Goal: Information Seeking & Learning: Learn about a topic

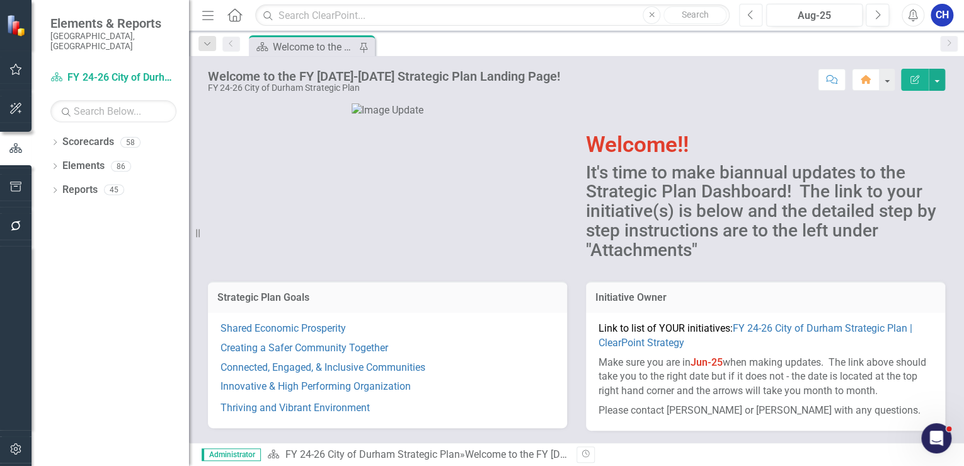
click at [751, 9] on icon "Previous" at bounding box center [750, 14] width 7 height 11
click at [308, 349] on link "Creating a Safer Community Together" at bounding box center [305, 348] width 168 height 12
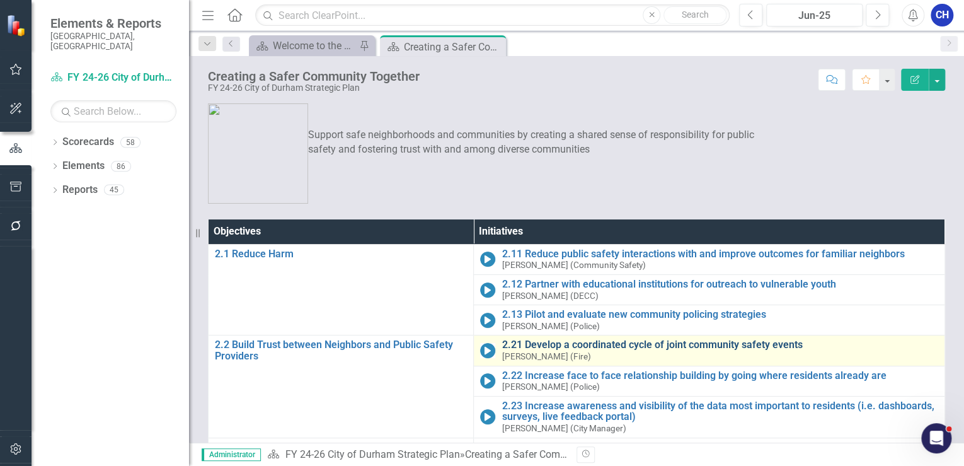
click at [590, 341] on link "2.21 Develop a coordinated cycle of joint community safety events" at bounding box center [720, 344] width 437 height 11
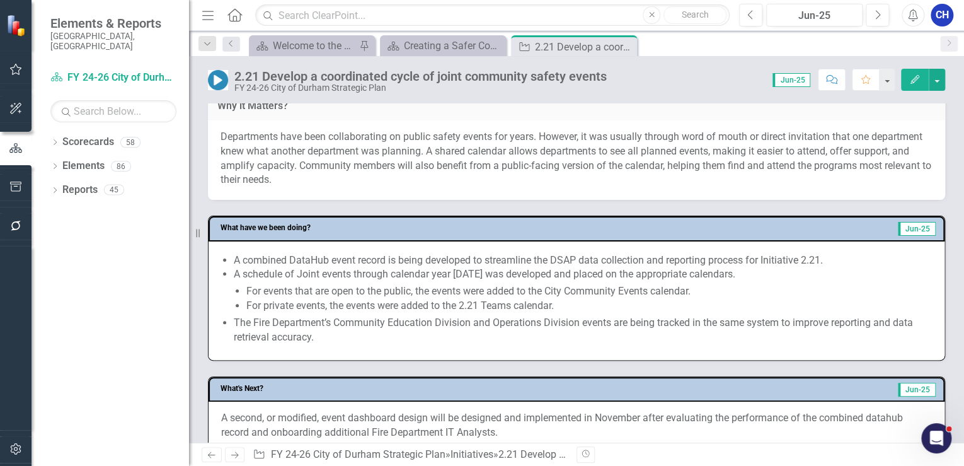
scroll to position [454, 0]
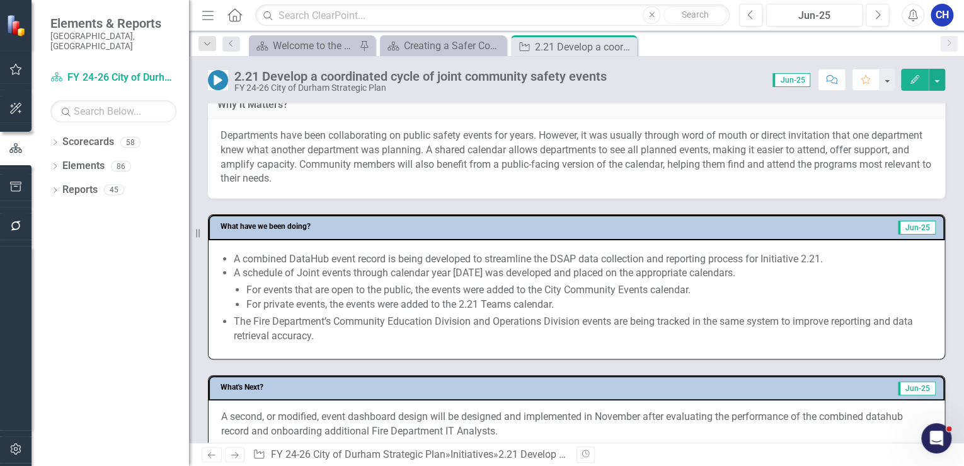
click at [361, 297] on li "For private events, the events were added to the 2.21 Teams calendar." at bounding box center [589, 304] width 686 height 14
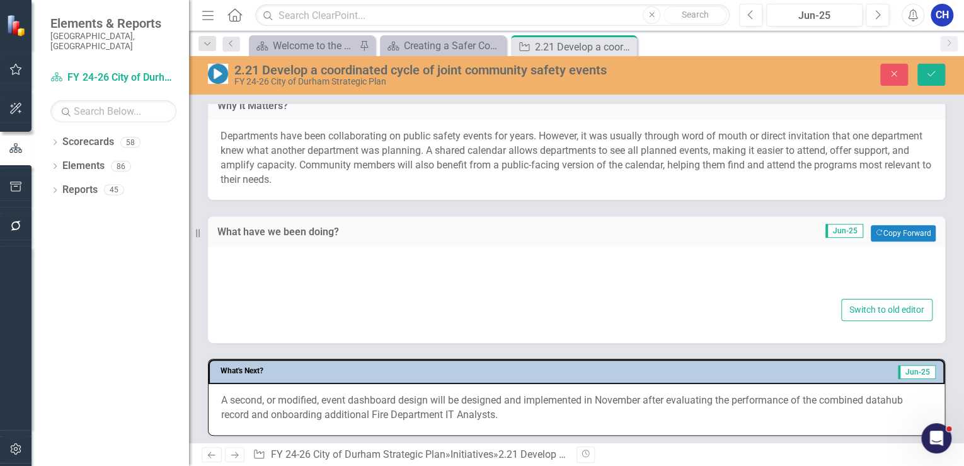
type textarea "<ul> <li>A combined DataHub event record is being developed to streamline the D…"
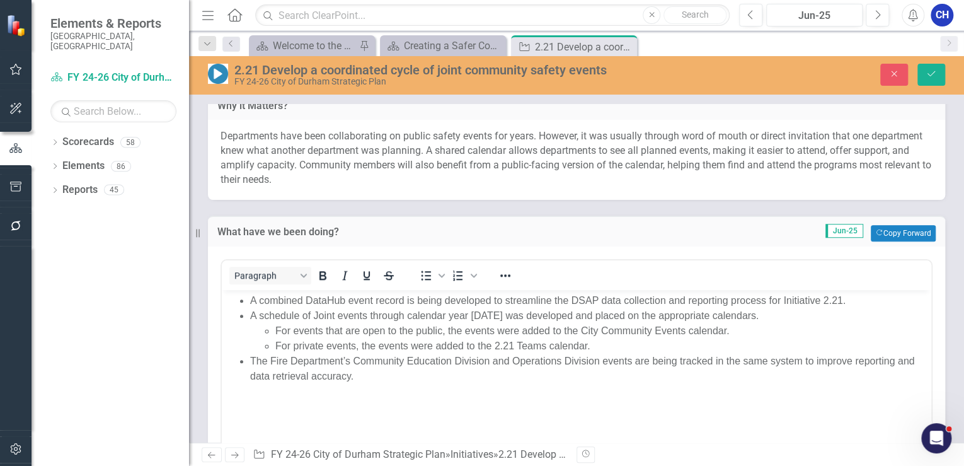
scroll to position [504, 0]
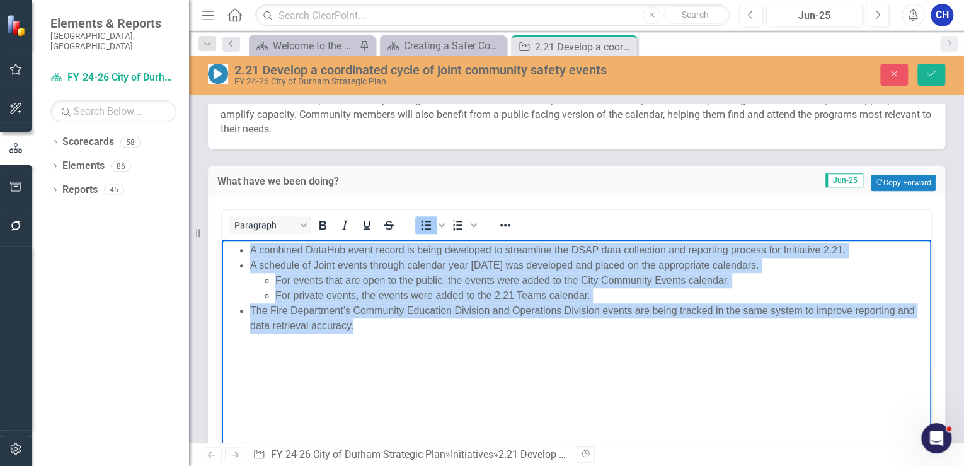
drag, startPoint x: 376, startPoint y: 335, endPoint x: 235, endPoint y: 250, distance: 164.6
click at [235, 250] on body "A combined DataHub event record is being developed to streamline the DSAP data …" at bounding box center [577, 333] width 710 height 189
copy ul "A combined DataHub event record is being developed to streamline the DSAP data …"
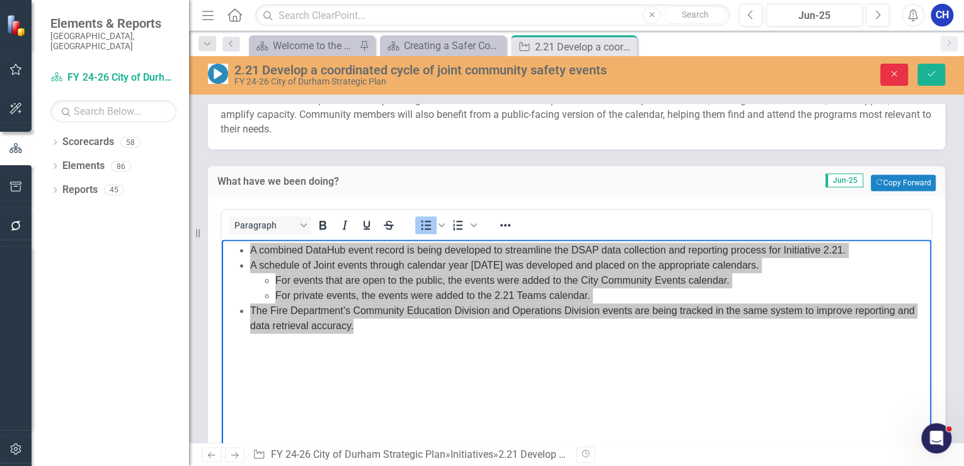
drag, startPoint x: 901, startPoint y: 71, endPoint x: 562, endPoint y: 321, distance: 421.7
click at [901, 71] on button "Close" at bounding box center [894, 75] width 28 height 22
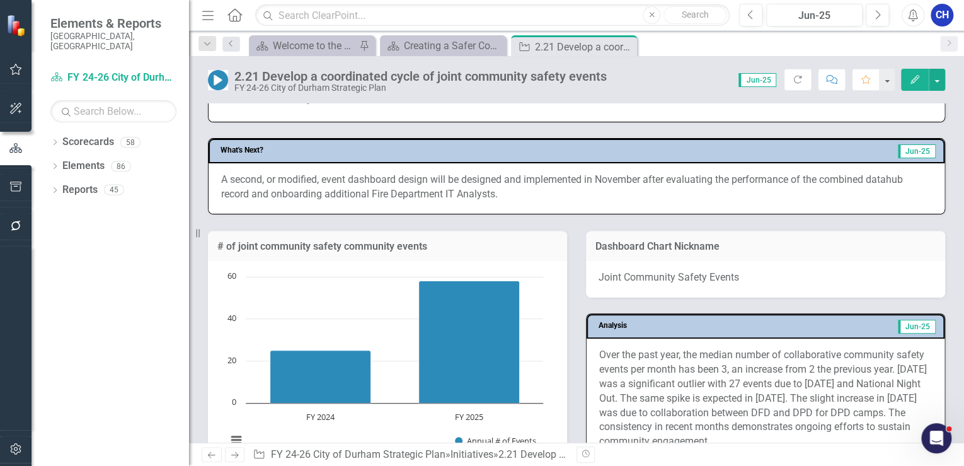
scroll to position [640, 0]
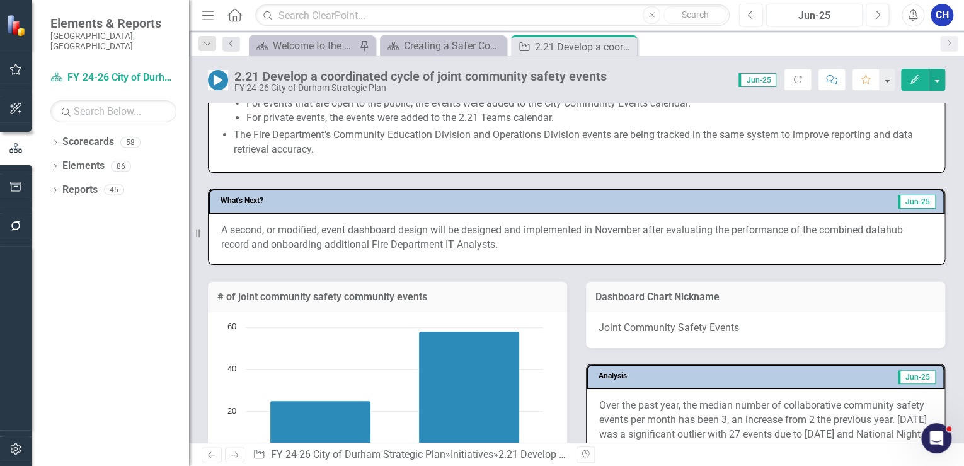
click at [534, 226] on p "A second, or modified, event dashboard design will be designed and implemented …" at bounding box center [576, 237] width 711 height 29
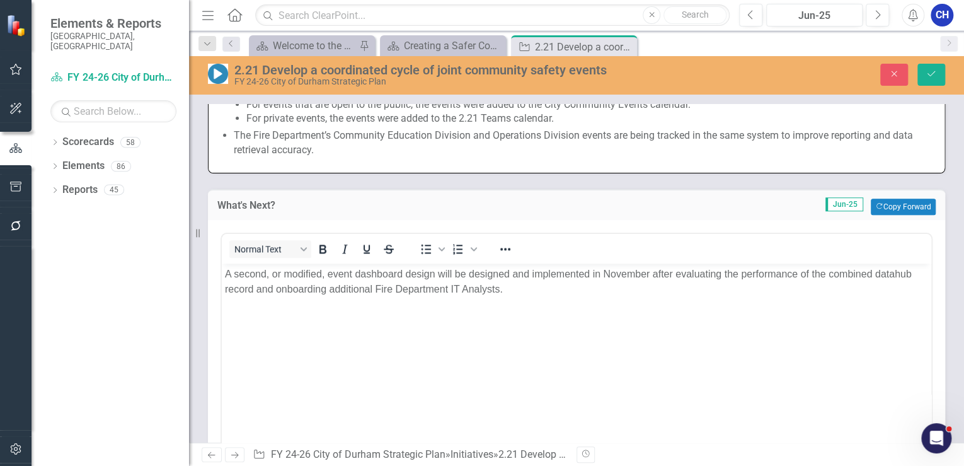
scroll to position [0, 0]
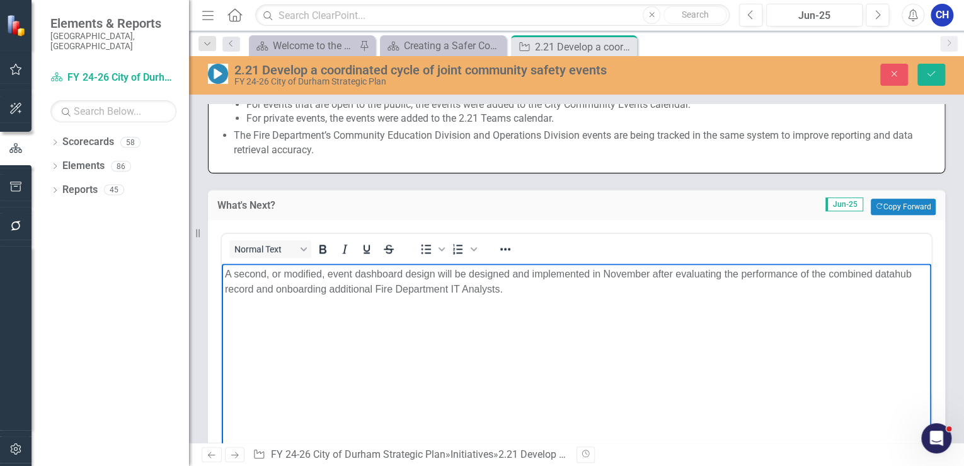
drag, startPoint x: 510, startPoint y: 291, endPoint x: 441, endPoint y: 533, distance: 251.7
click at [222, 272] on html "A second, or modified, event dashboard design will be designed and implemented …" at bounding box center [577, 357] width 710 height 189
copy p "A second, or modified, event dashboard design will be designed and implemented …"
click at [902, 73] on button "Close" at bounding box center [894, 75] width 28 height 22
